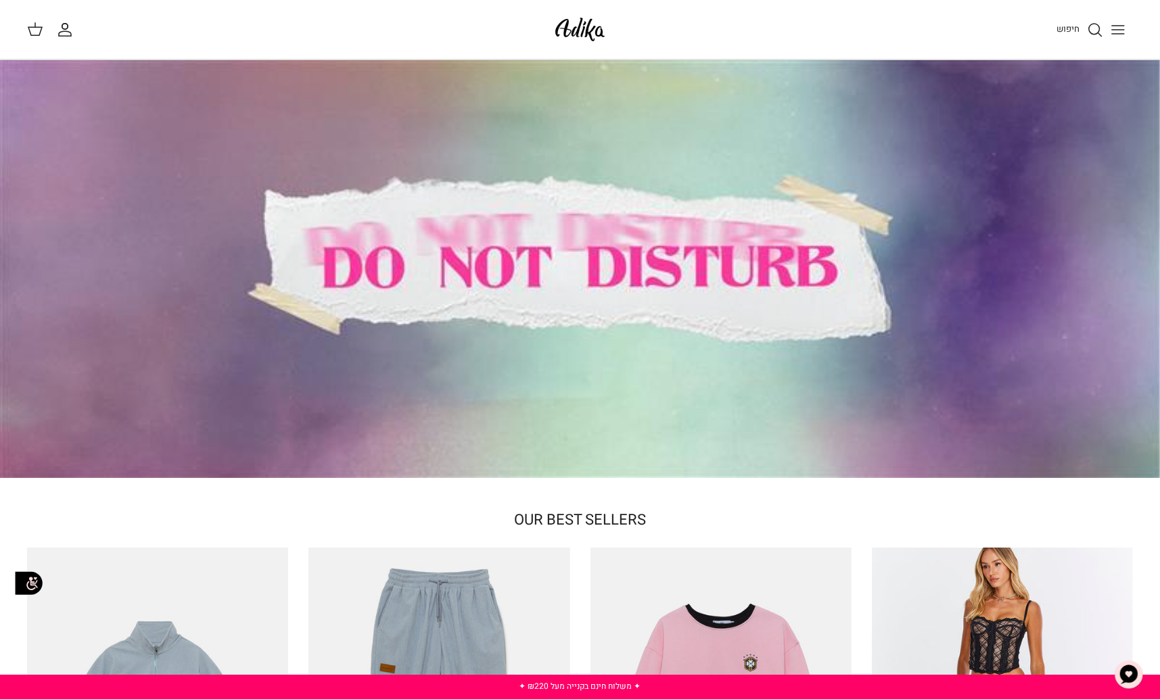
click at [1116, 34] on line "Toggle menu" at bounding box center [1118, 34] width 12 height 0
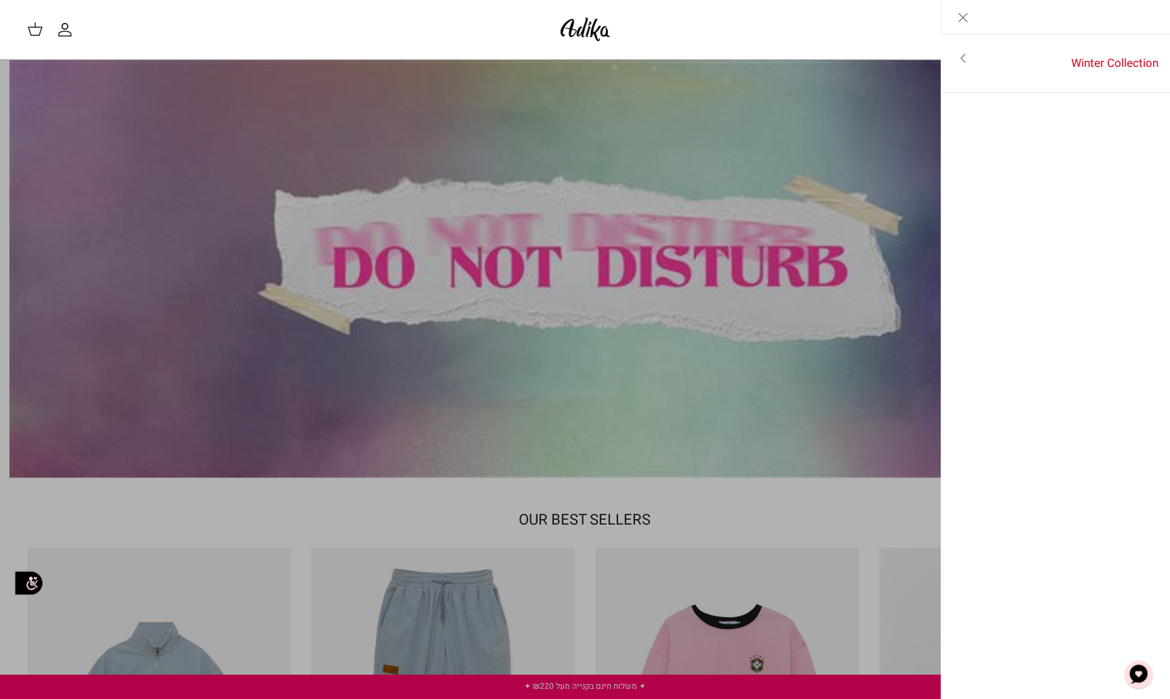
click at [965, 54] on polyline "Primary navigation" at bounding box center [963, 58] width 4 height 8
click at [1100, 58] on link "לכל הפריטים" at bounding box center [1056, 60] width 216 height 34
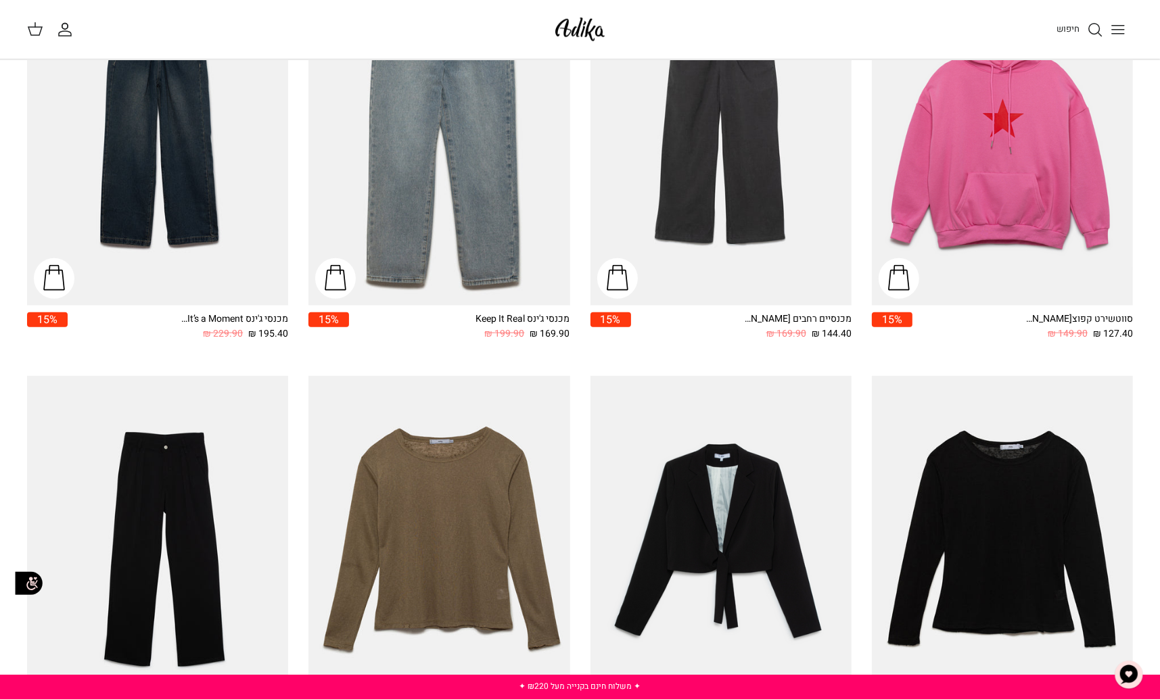
scroll to position [1488, 0]
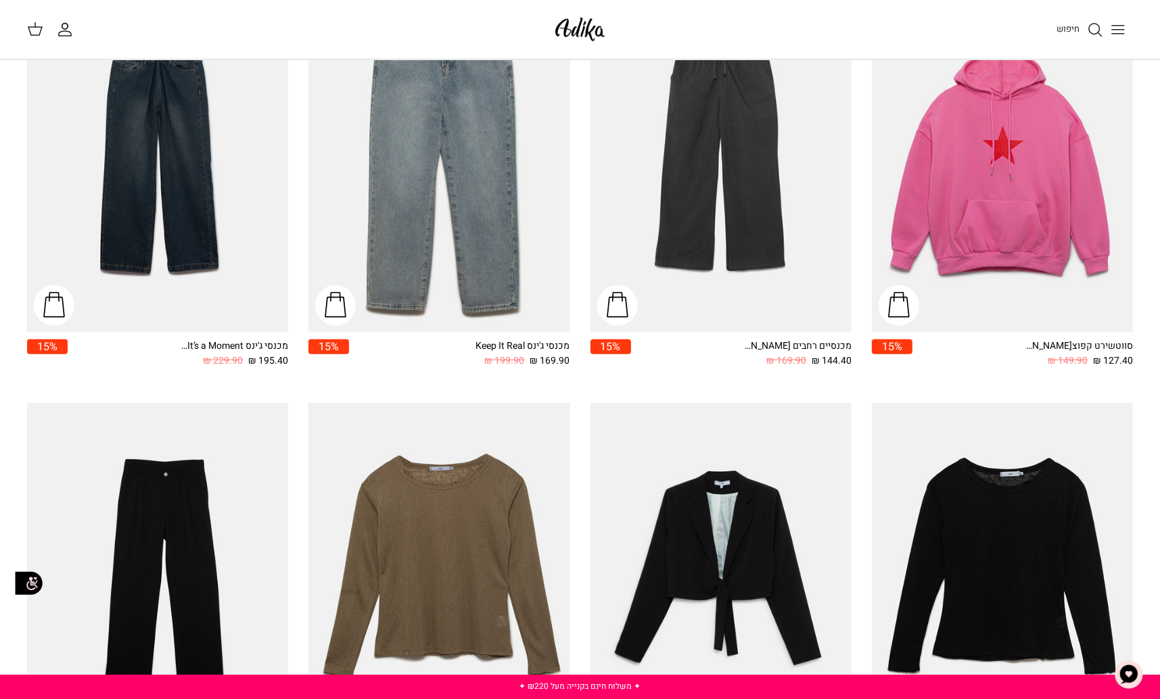
click at [1112, 31] on icon "Toggle menu" at bounding box center [1118, 30] width 16 height 16
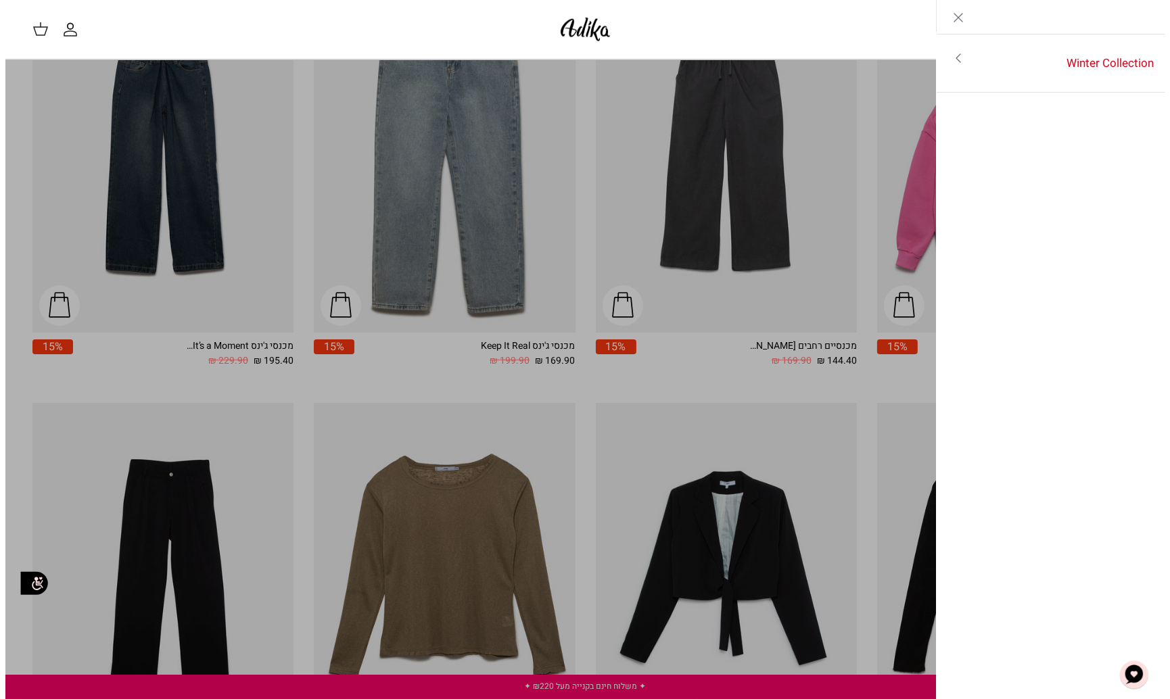
scroll to position [1498, 0]
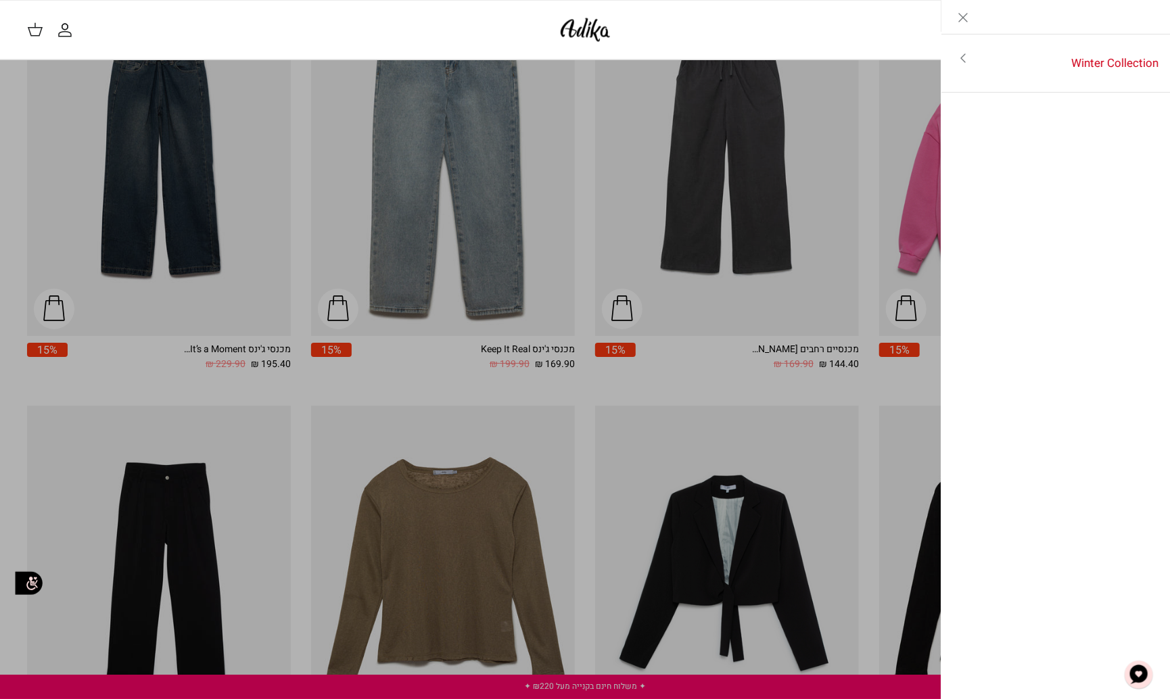
click at [960, 55] on icon "Toggle menu" at bounding box center [963, 58] width 16 height 16
click at [958, 13] on icon "Close" at bounding box center [963, 17] width 16 height 16
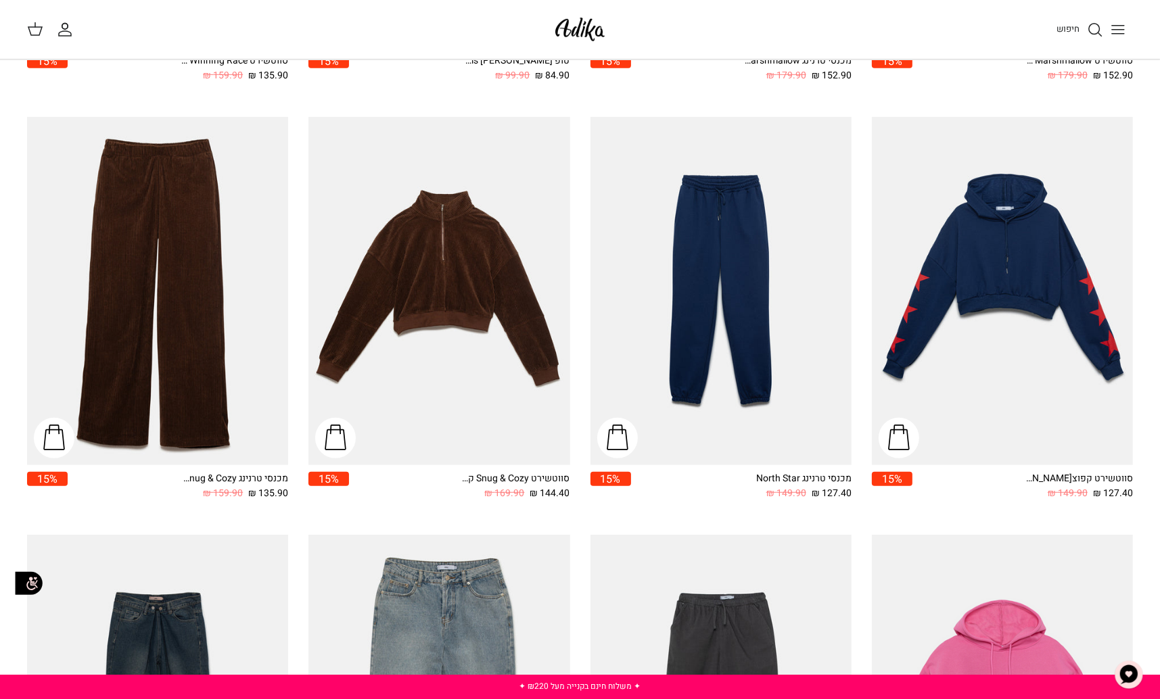
scroll to position [879, 0]
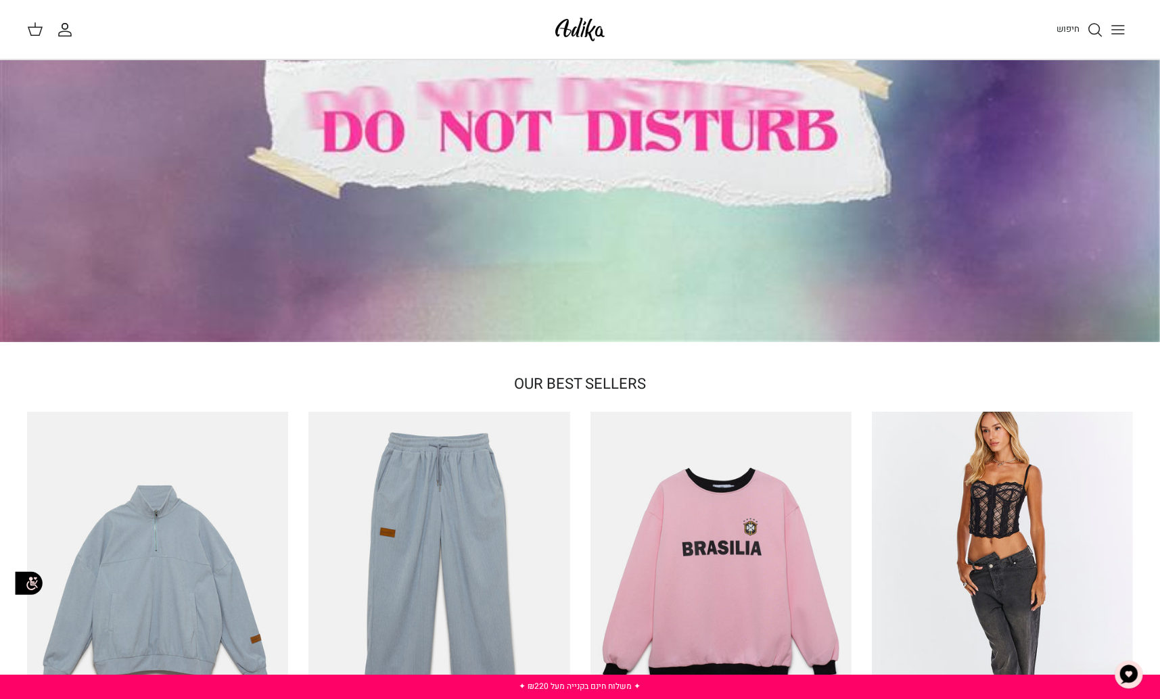
scroll to position [135, 0]
